Goal: Task Accomplishment & Management: Complete application form

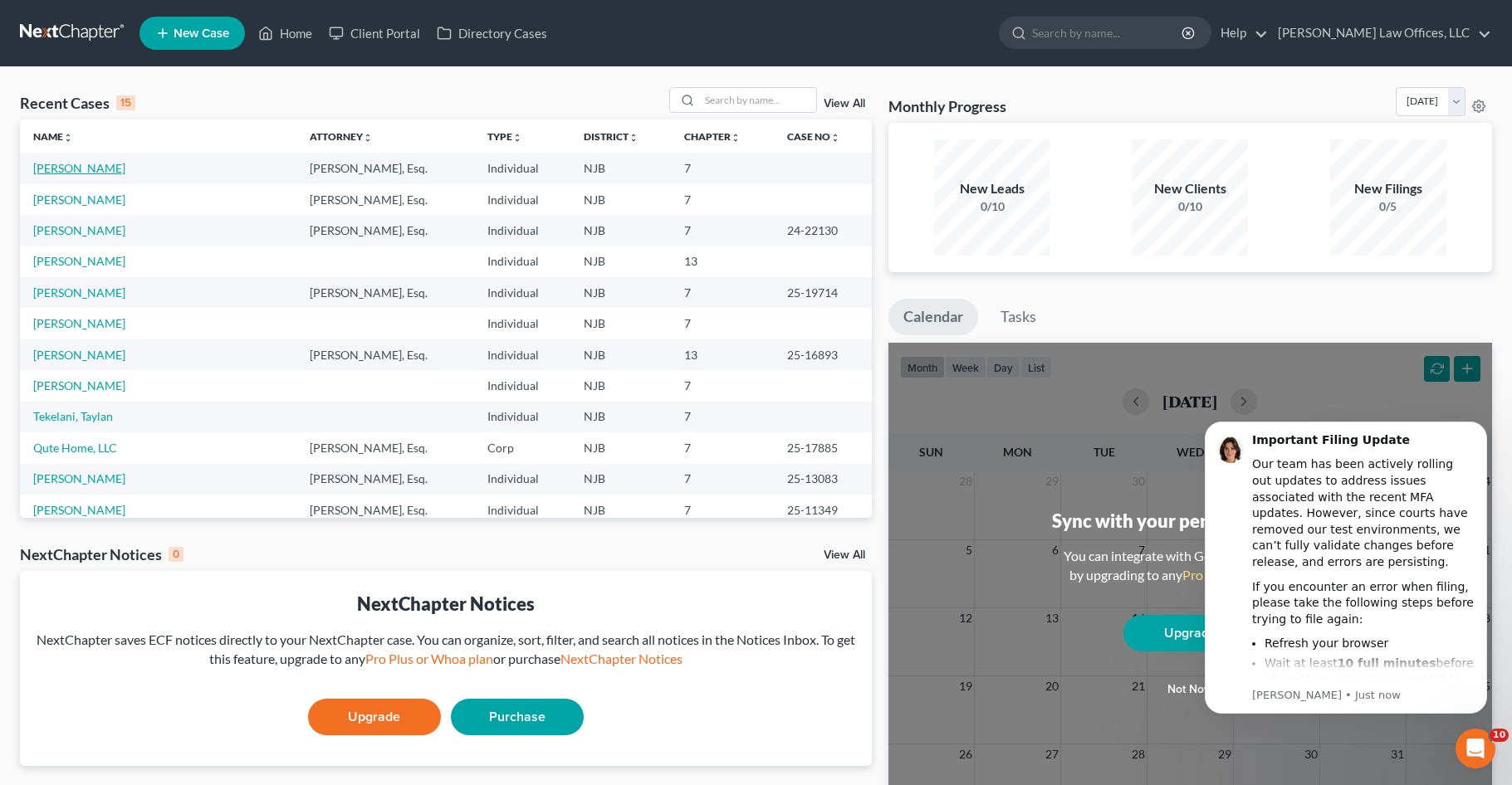
click at [63, 169] on link "[PERSON_NAME]" at bounding box center [80, 168] width 92 height 14
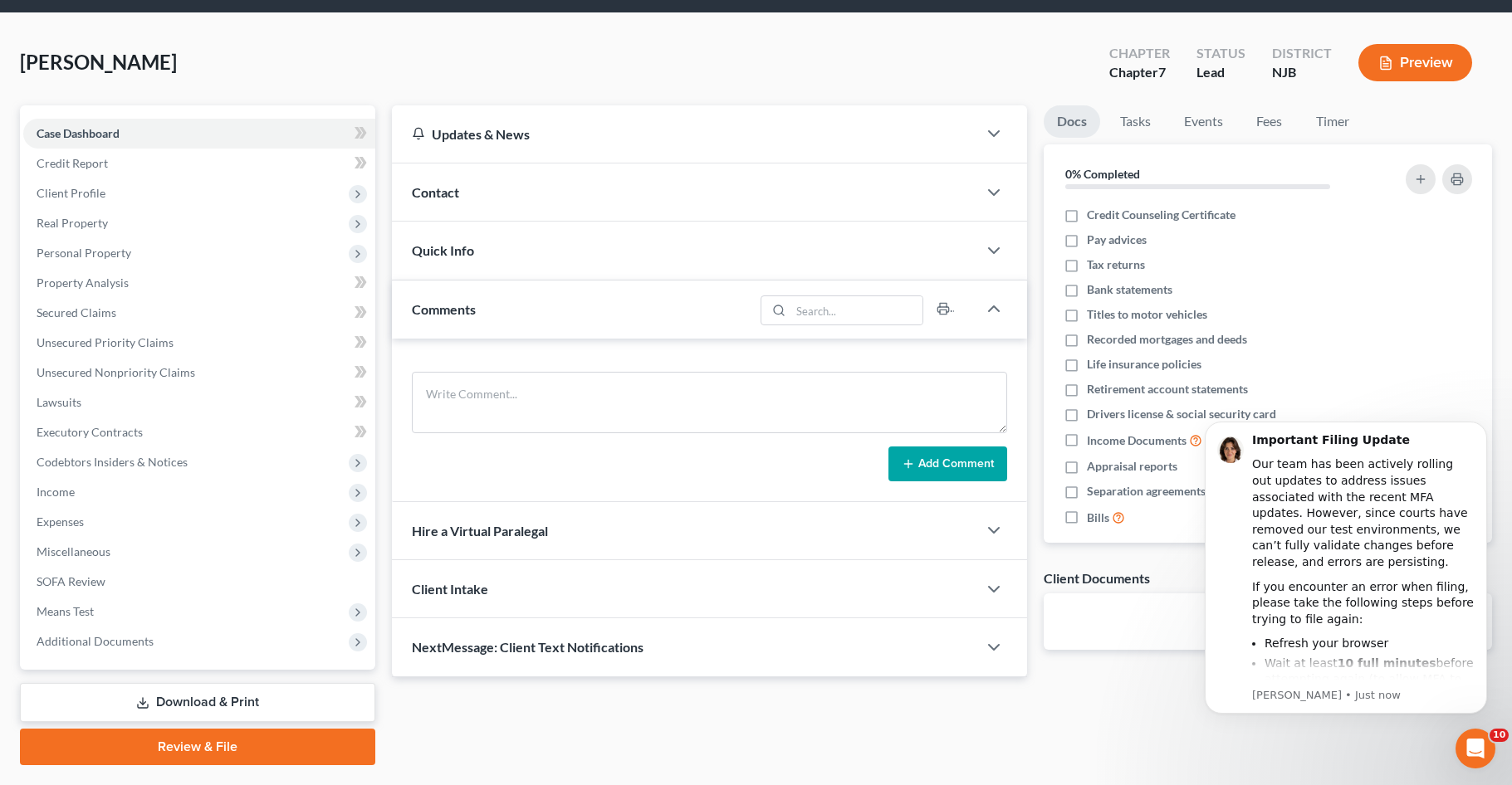
scroll to position [83, 0]
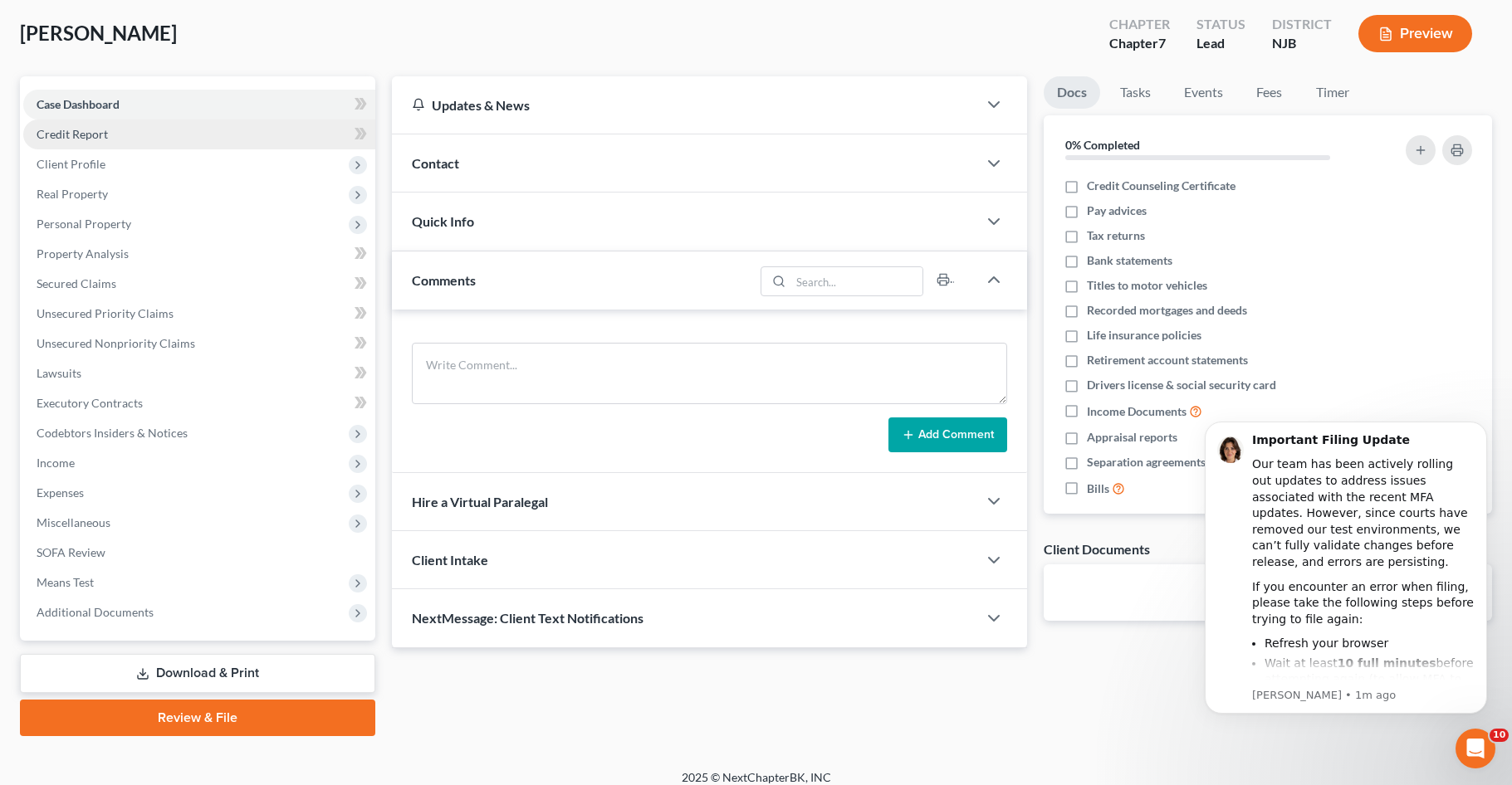
click at [120, 140] on link "Credit Report" at bounding box center [199, 134] width 352 height 30
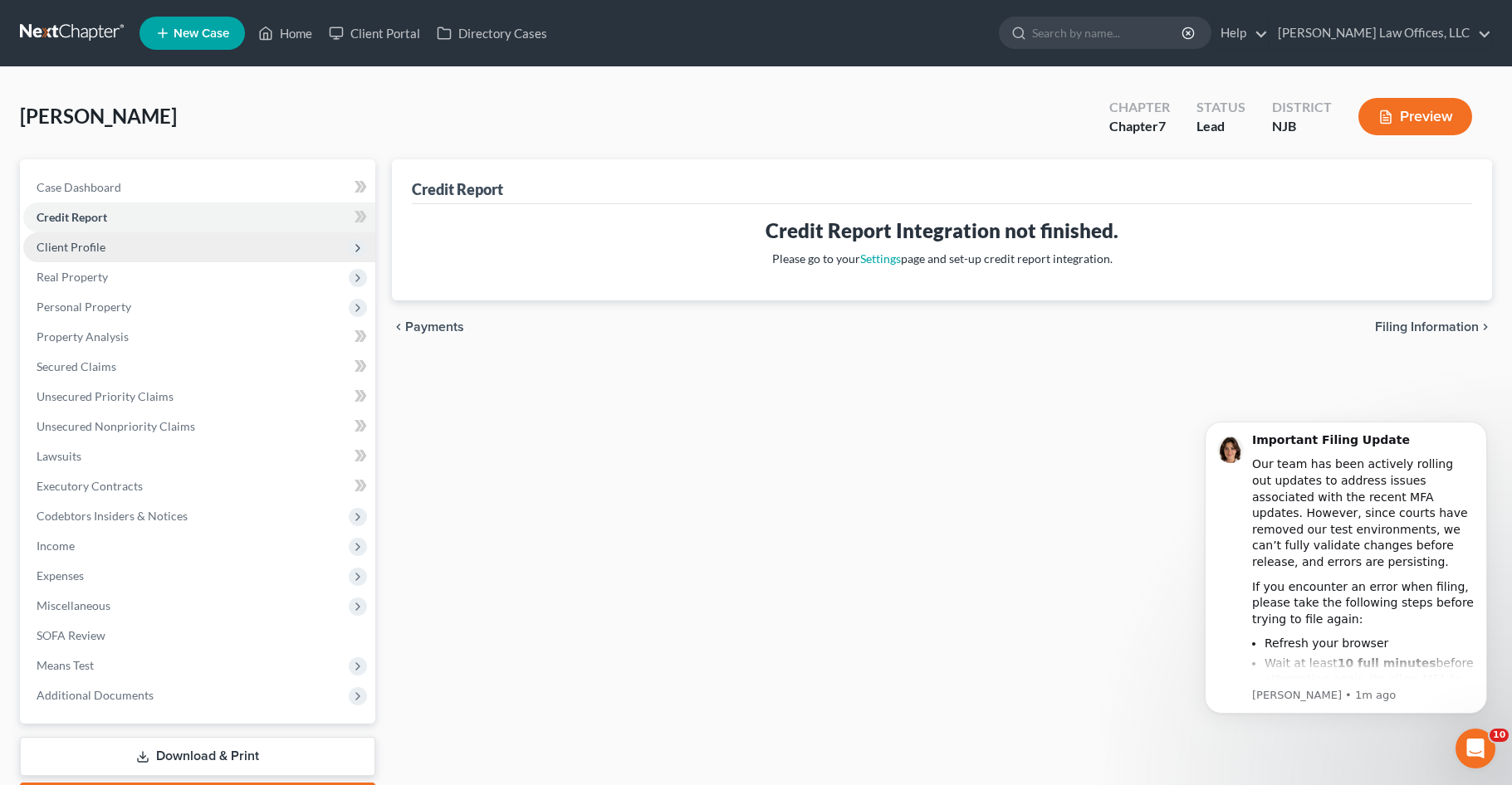
click at [113, 253] on span "Client Profile" at bounding box center [199, 247] width 352 height 30
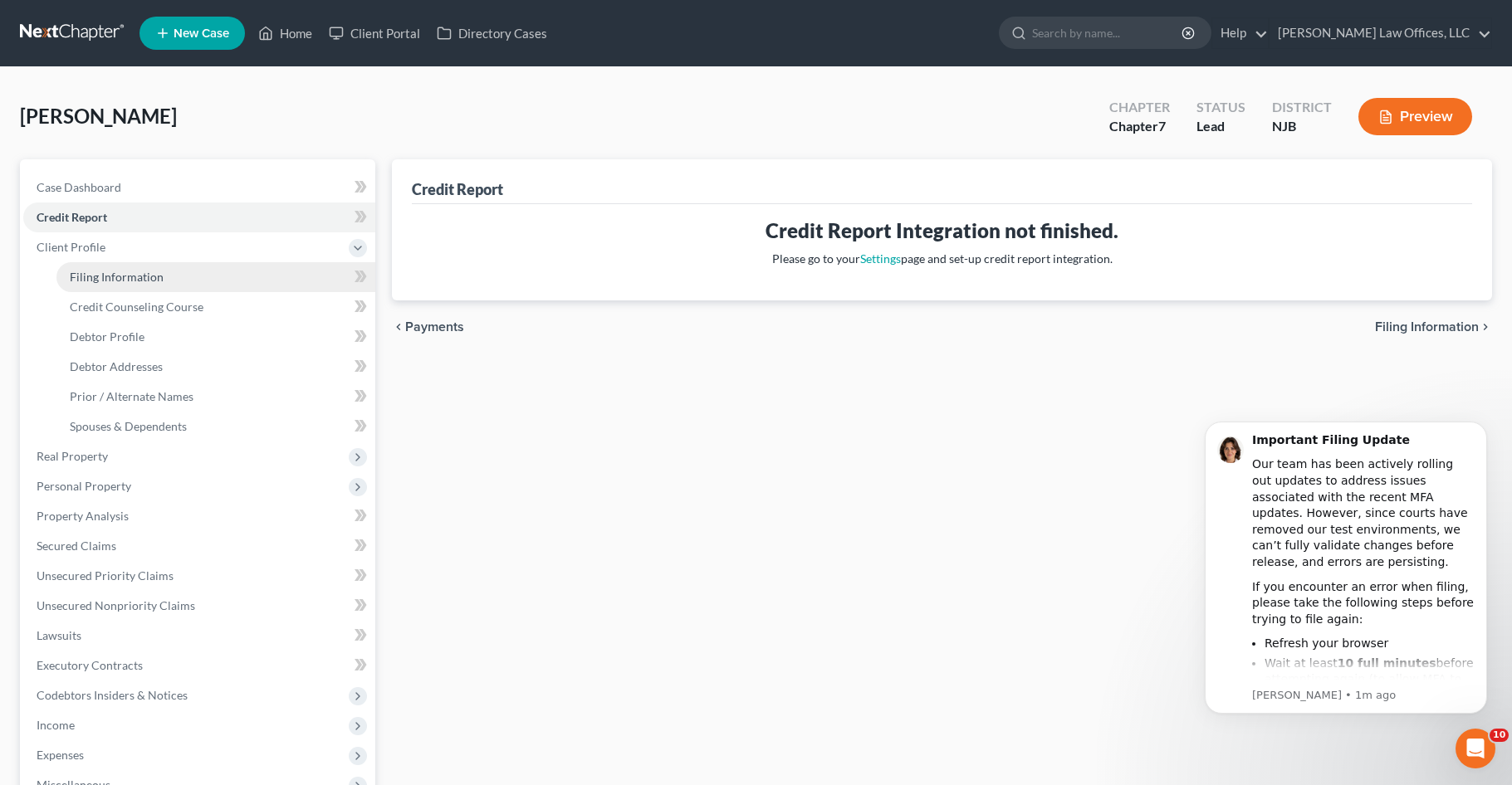
click at [172, 283] on link "Filing Information" at bounding box center [216, 277] width 319 height 30
select select "1"
select select "0"
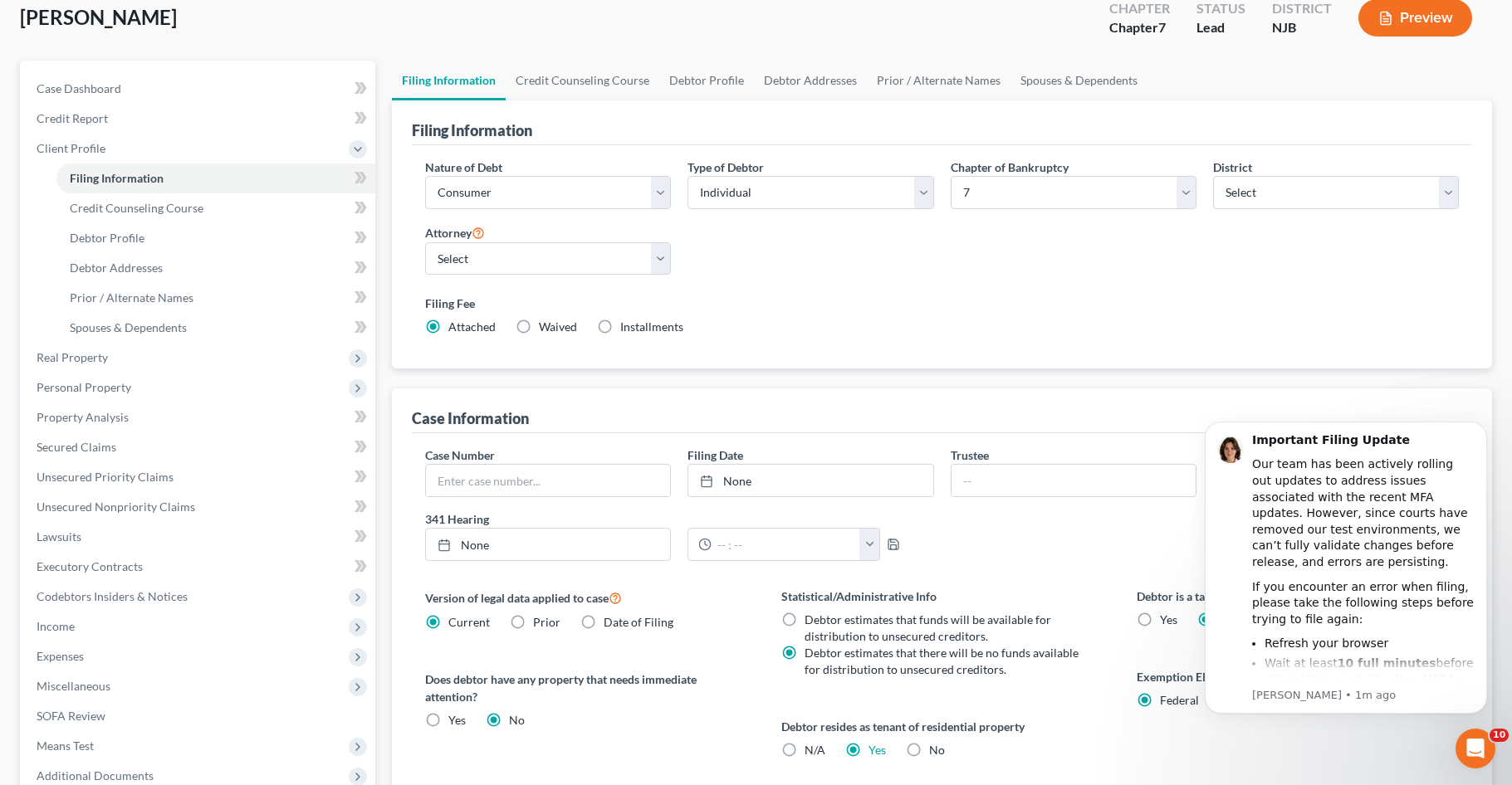
scroll to position [83, 0]
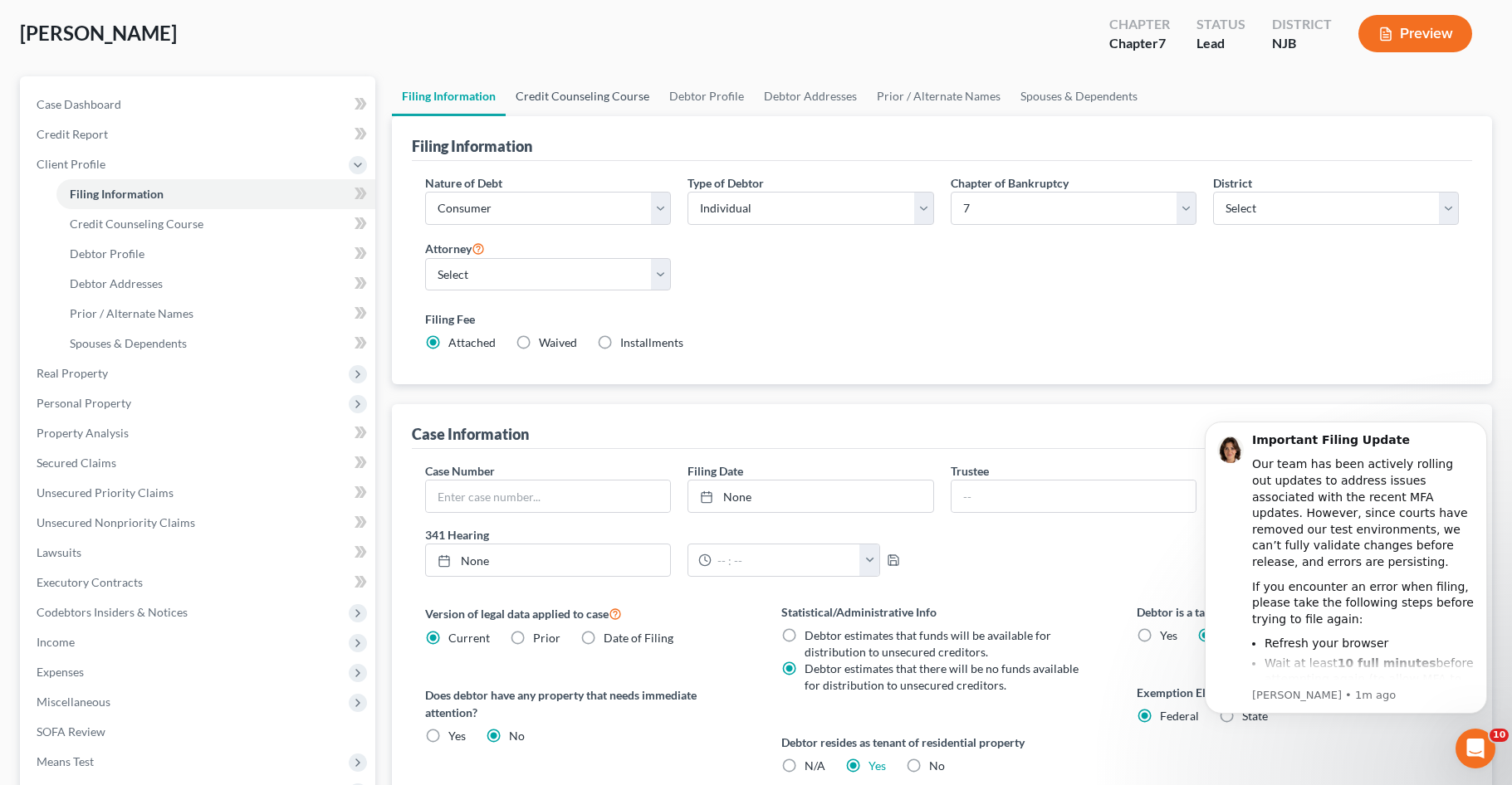
click at [570, 88] on link "Credit Counseling Course" at bounding box center [582, 95] width 154 height 39
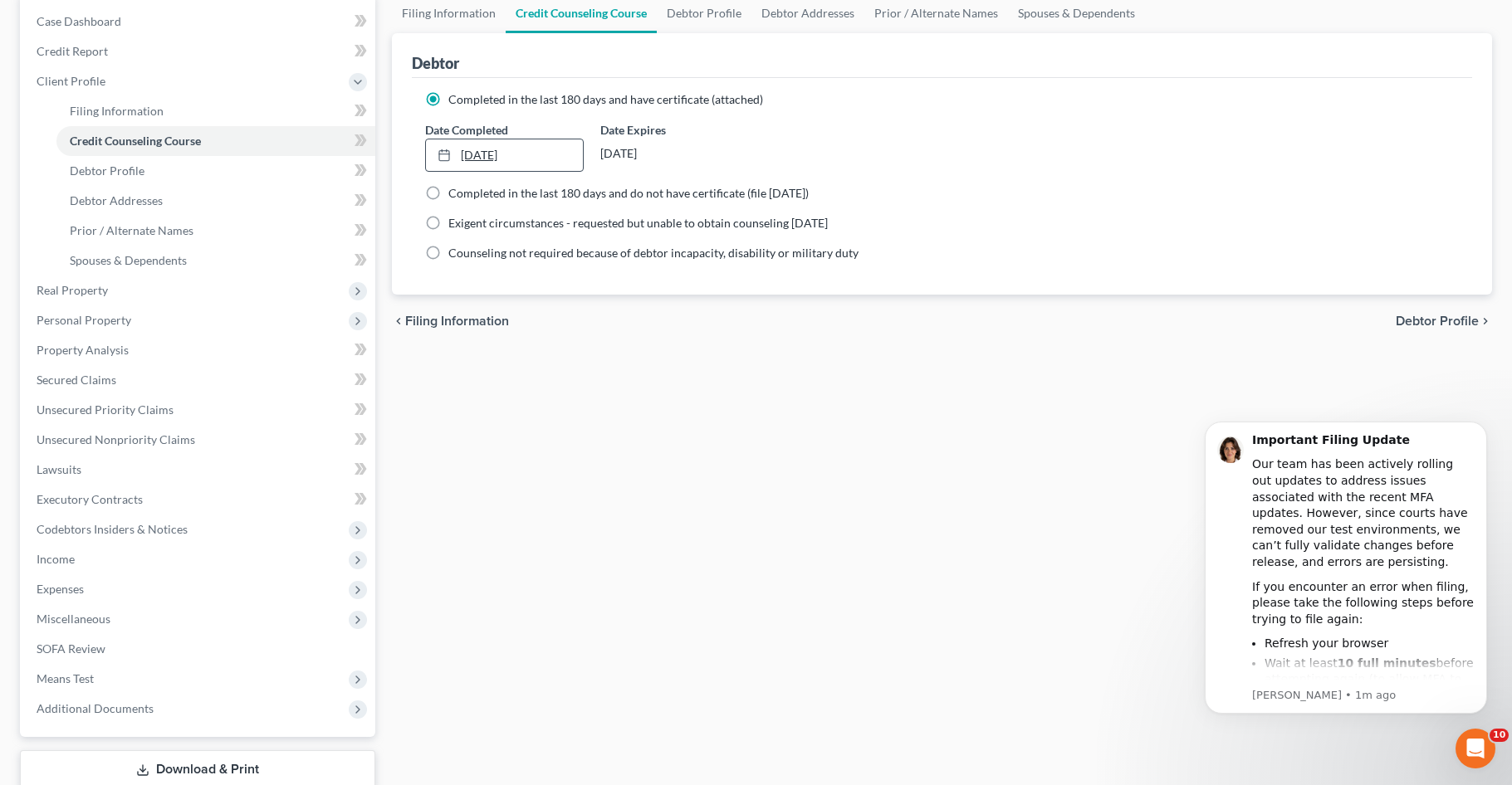
click at [547, 159] on link "[DATE]" at bounding box center [504, 155] width 157 height 32
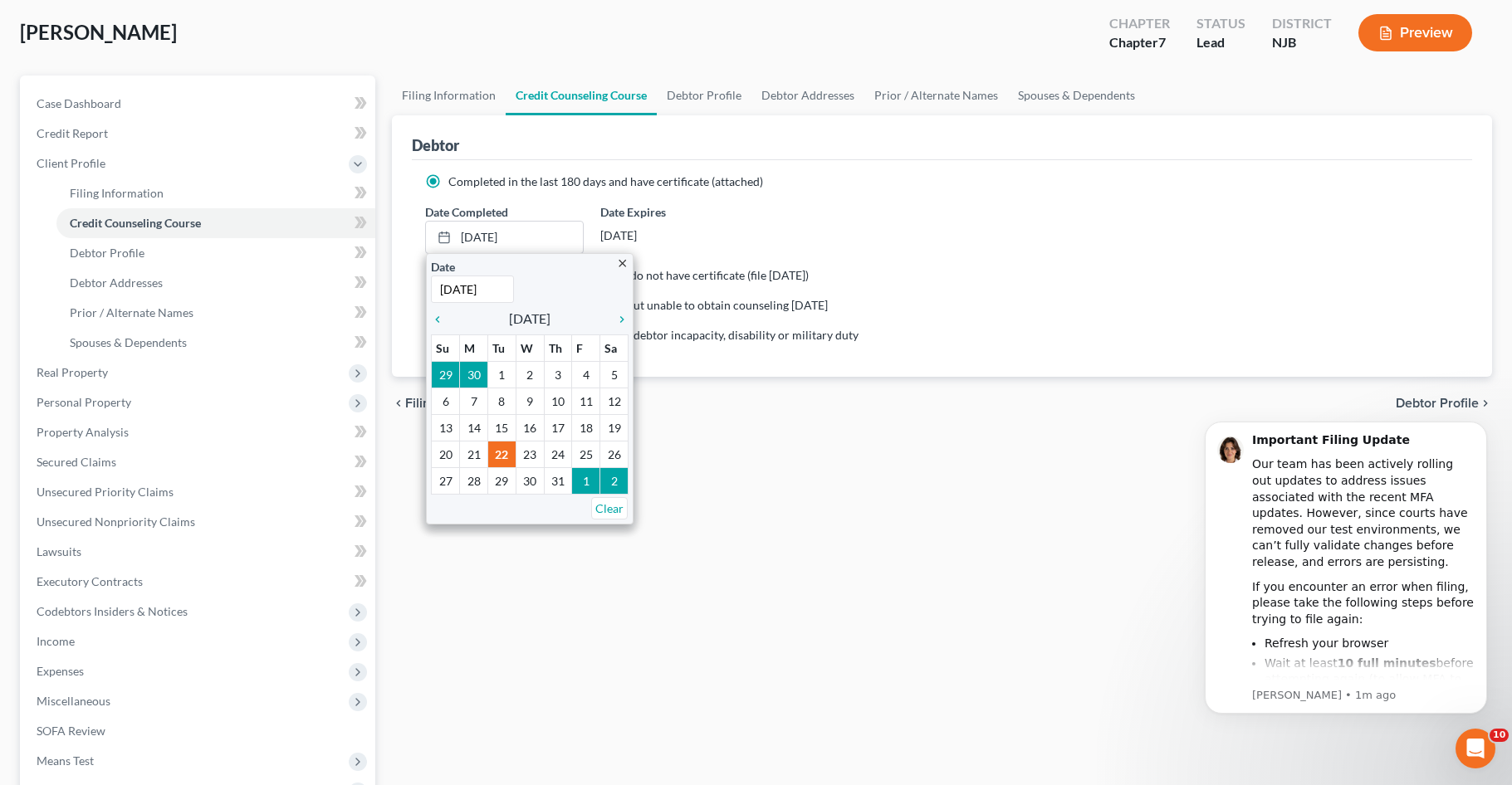
scroll to position [83, 0]
click at [873, 154] on div "Debtor" at bounding box center [942, 138] width 1060 height 45
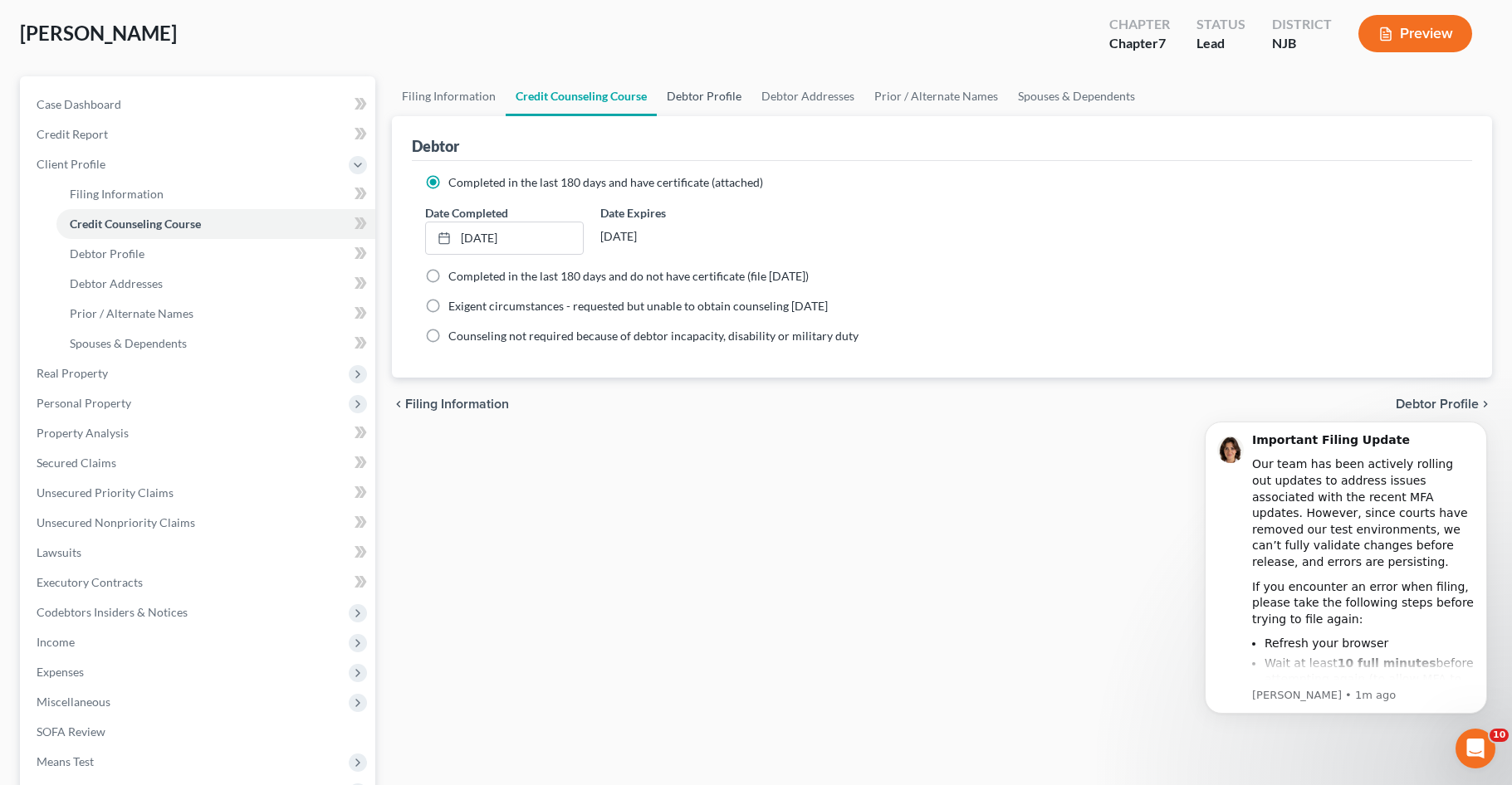
click at [706, 89] on link "Debtor Profile" at bounding box center [704, 95] width 94 height 39
select select "1"
select select "2"
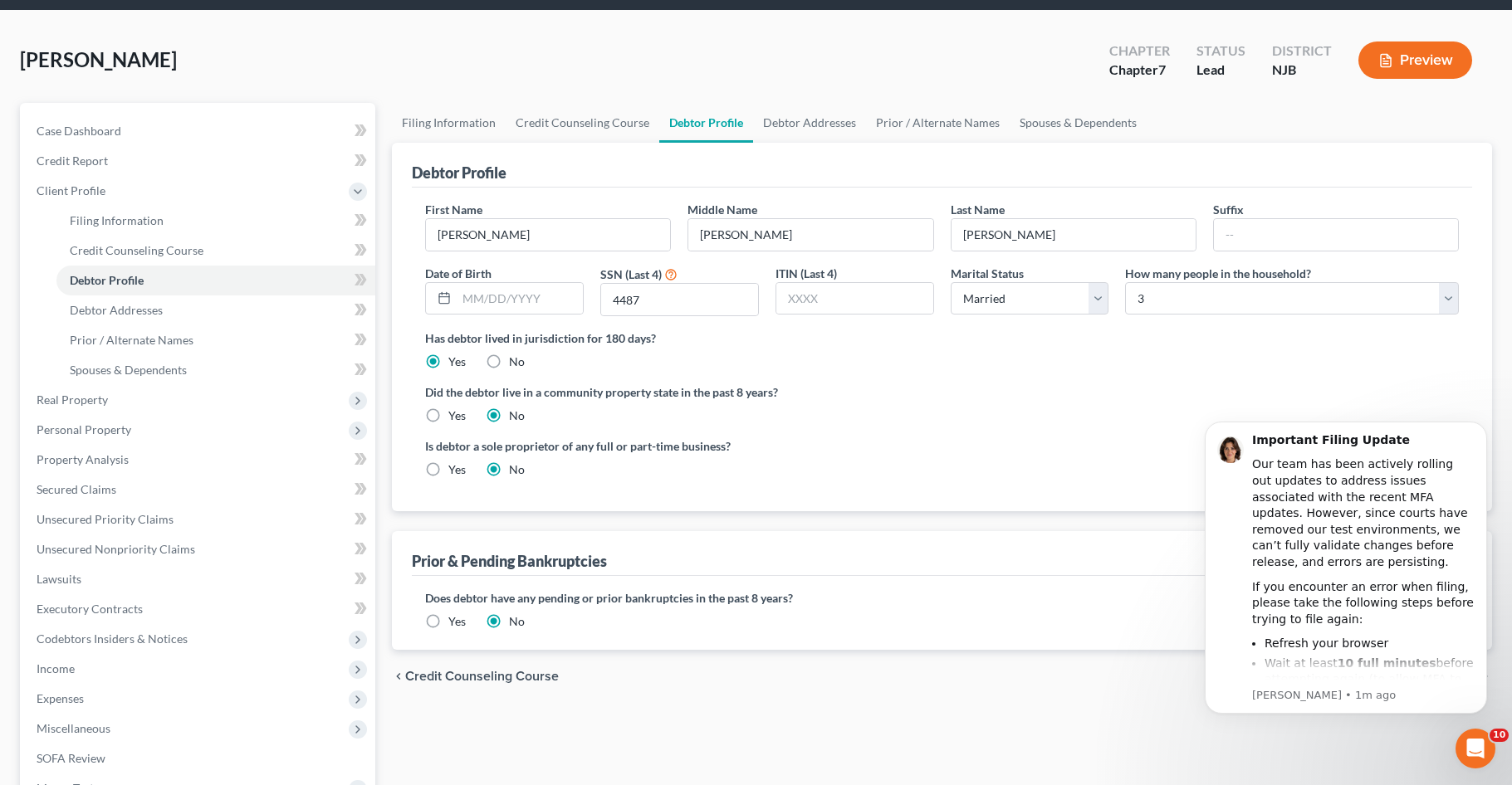
scroll to position [83, 0]
